Goal: Task Accomplishment & Management: Manage account settings

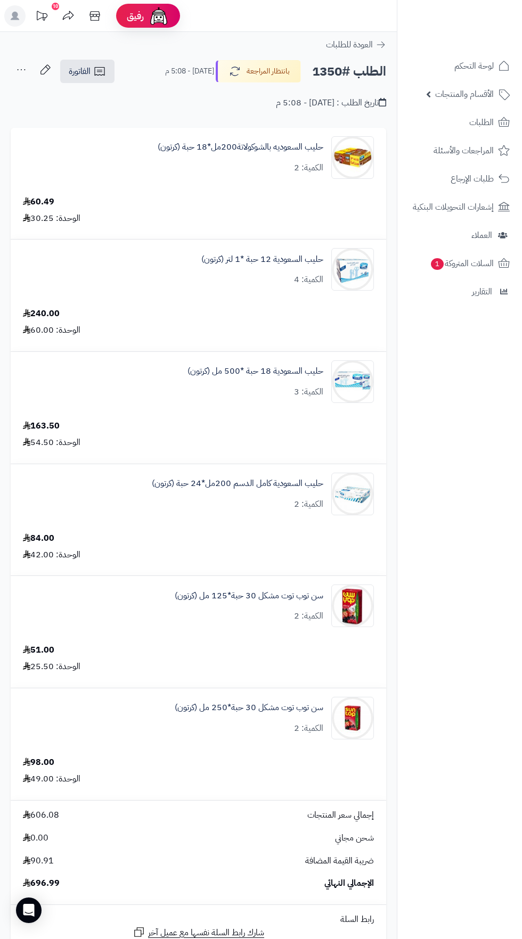
scroll to position [705, 0]
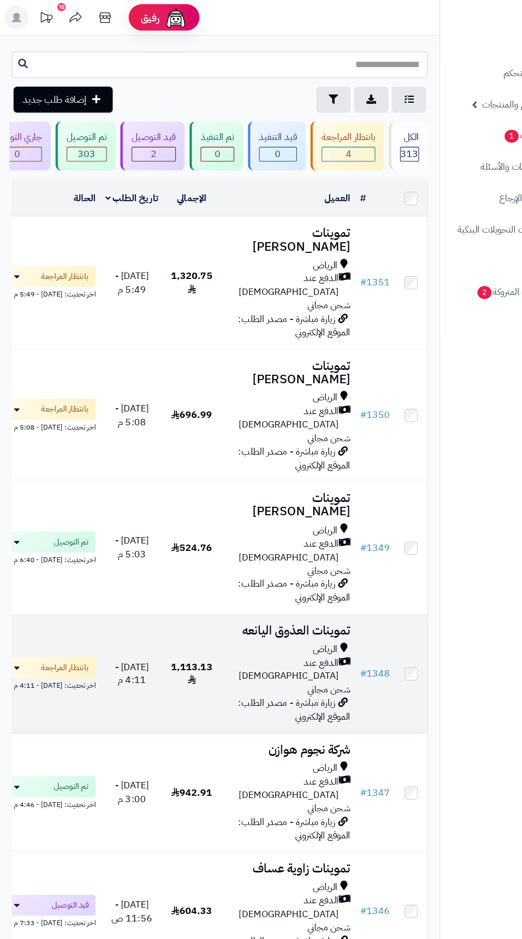
click at [254, 593] on span "الدفع عند [DEMOGRAPHIC_DATA]" at bounding box center [254, 605] width 103 height 24
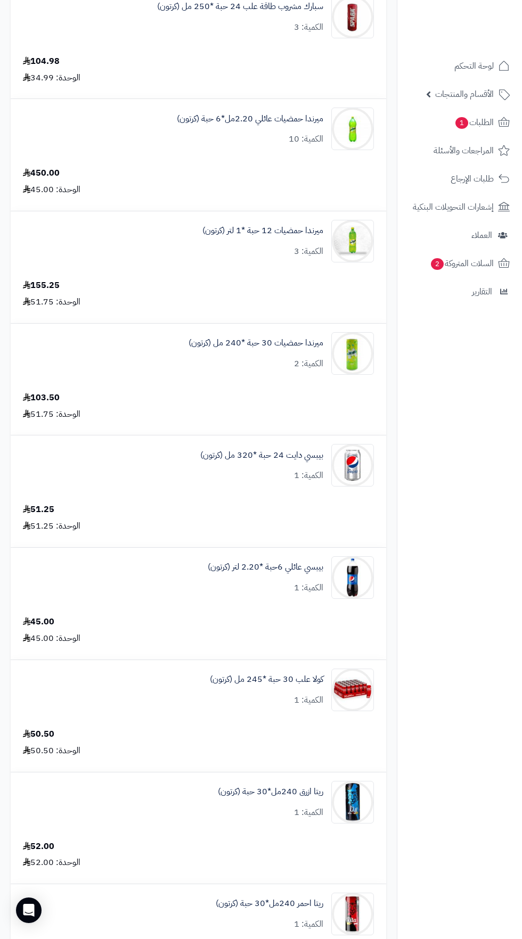
scroll to position [205, 0]
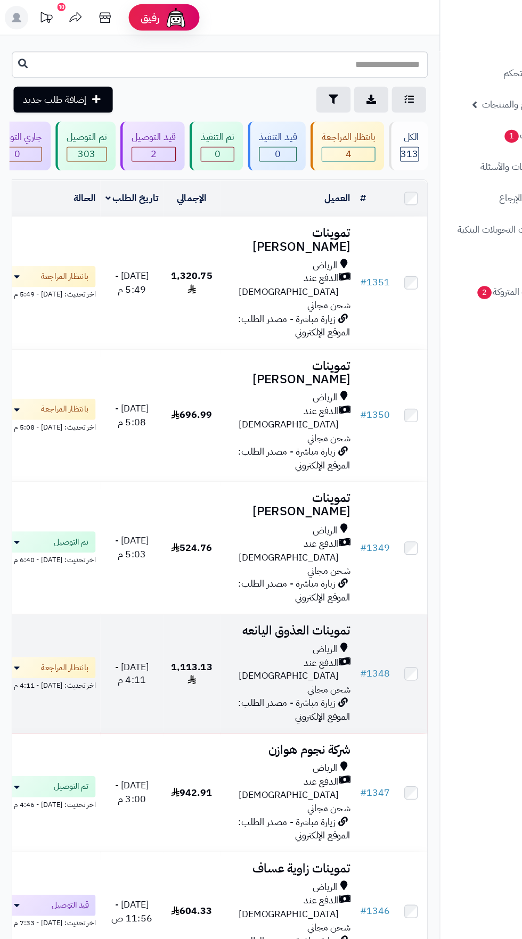
click at [268, 628] on span "زيارة مباشرة - مصدر الطلب: الموقع الإلكتروني" at bounding box center [265, 640] width 101 height 25
click at [230, 593] on div "الدفع عند [DEMOGRAPHIC_DATA]" at bounding box center [259, 605] width 113 height 24
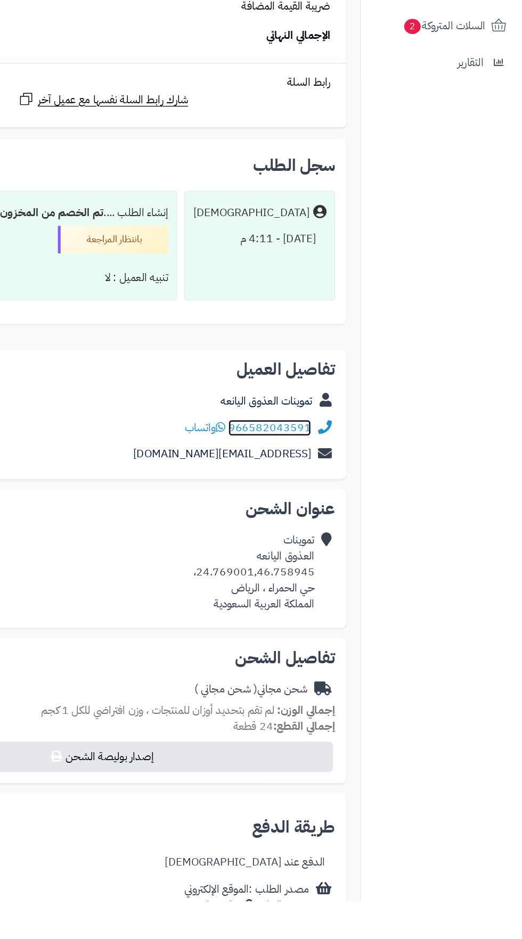
scroll to position [1101, 0]
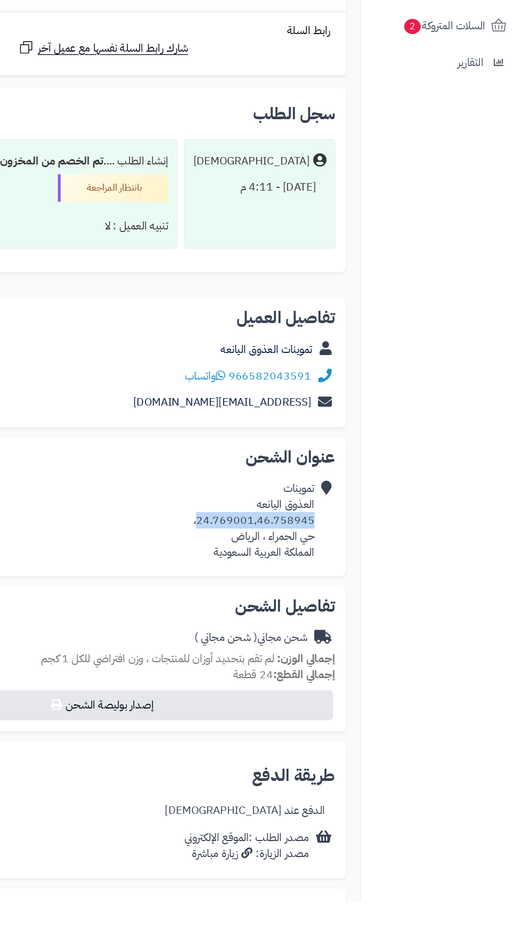
copy div "24.769001,46.758945"
